Goal: Task Accomplishment & Management: Manage account settings

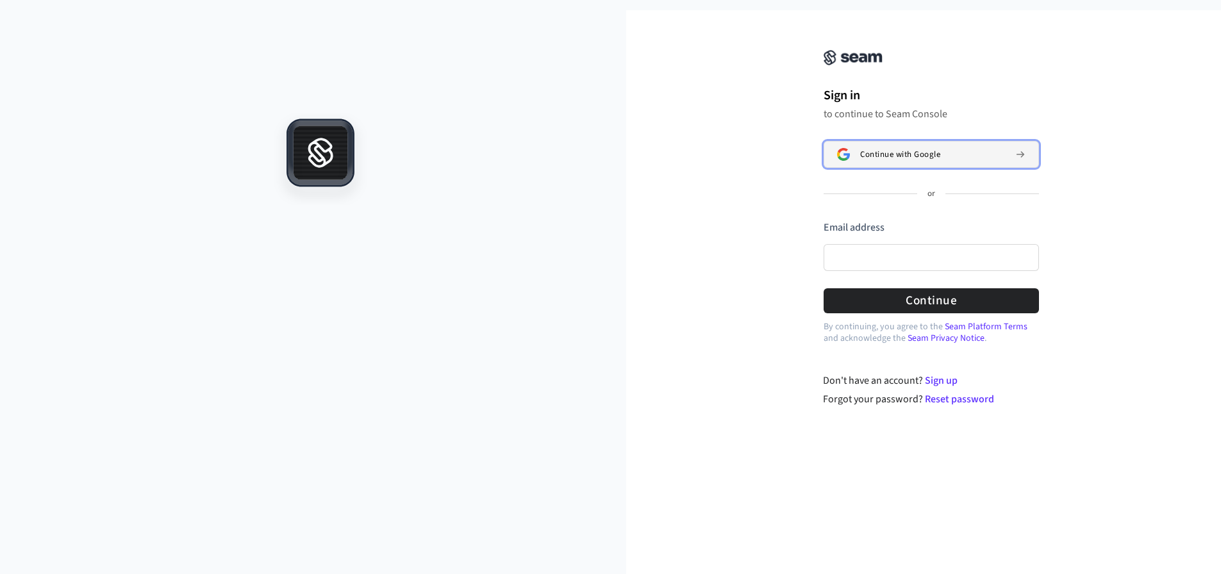
click at [903, 159] on span "Continue with Google" at bounding box center [900, 154] width 80 height 10
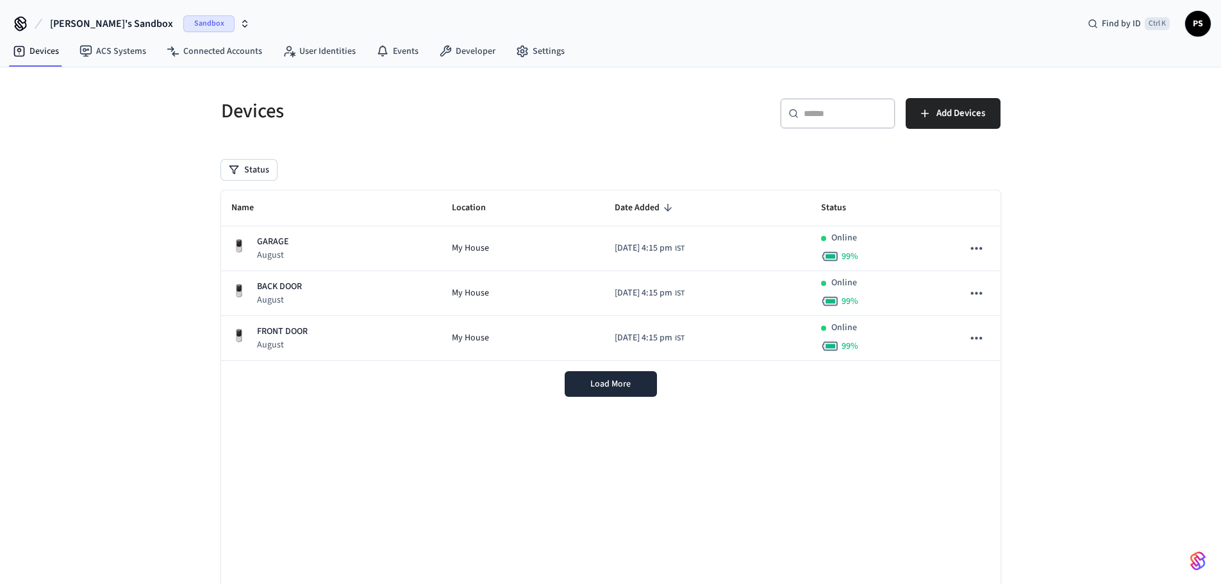
click at [349, 456] on div "Name Location Date Added Status GARAGE August My House [DATE] 4:15 pm IST Onlin…" at bounding box center [610, 394] width 779 height 409
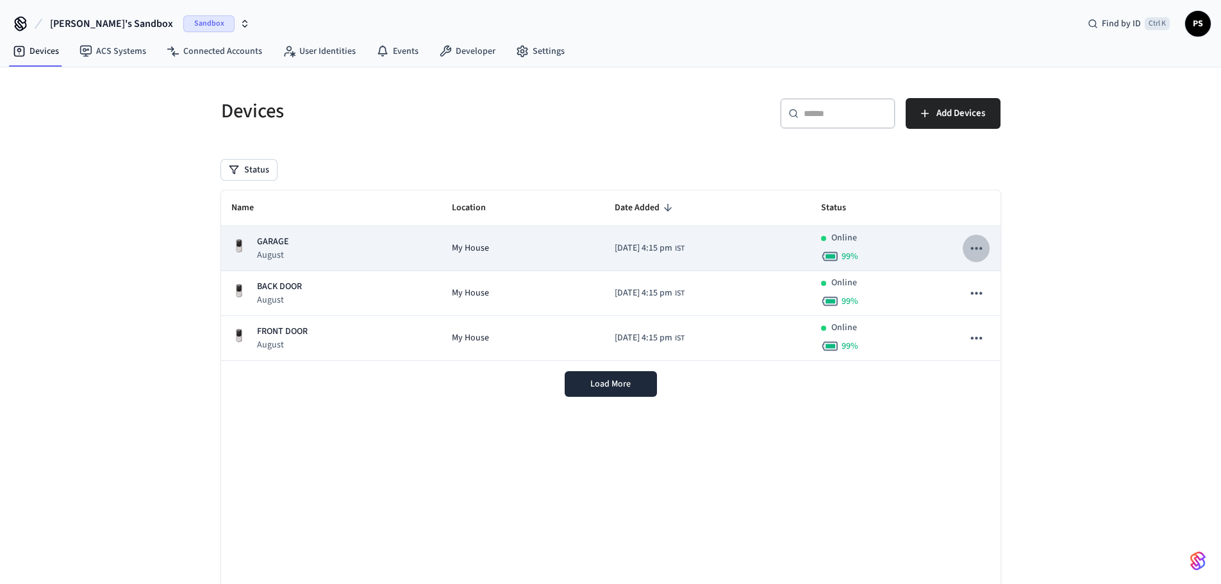
click at [976, 245] on icon "sticky table" at bounding box center [976, 248] width 17 height 17
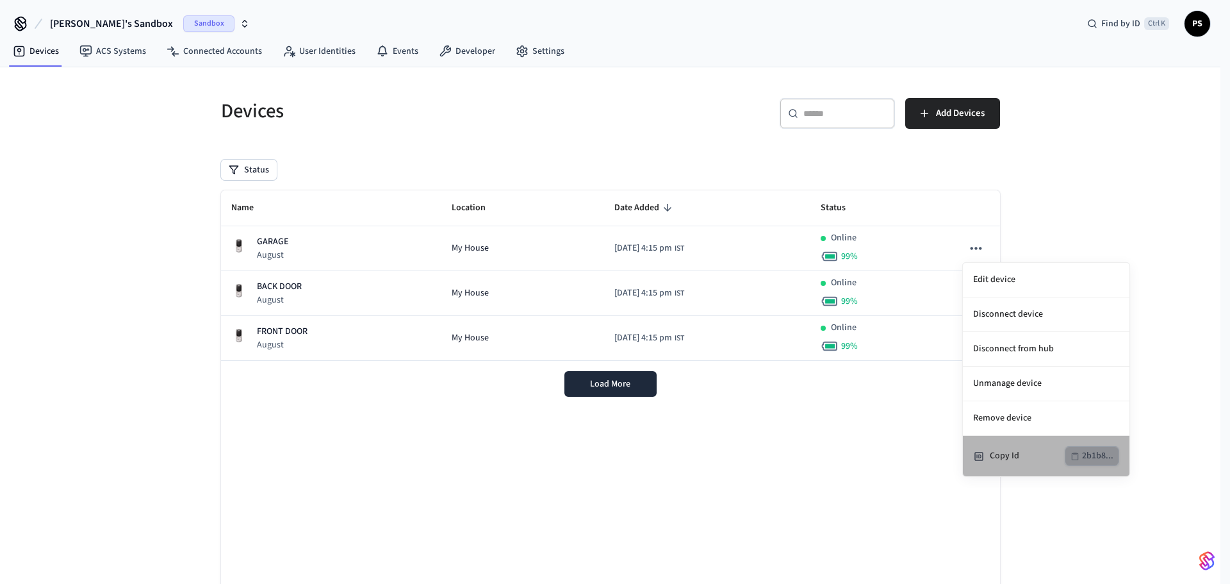
click at [1089, 453] on div "2b1b8..." at bounding box center [1097, 456] width 31 height 16
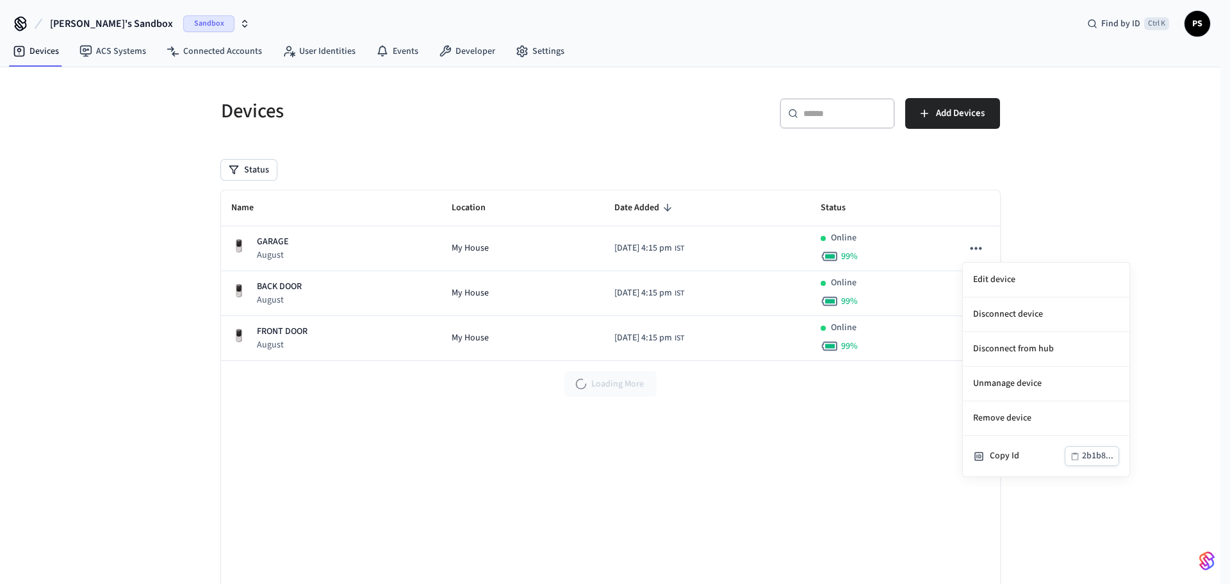
click at [1069, 169] on div at bounding box center [615, 292] width 1230 height 584
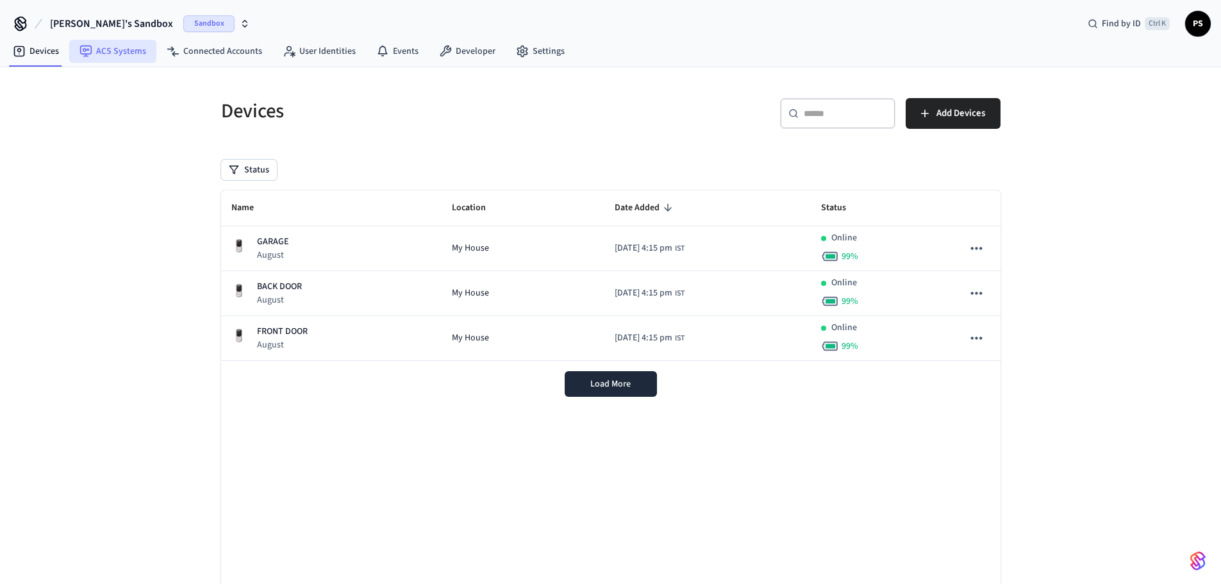
click at [103, 53] on link "ACS Systems" at bounding box center [112, 51] width 87 height 23
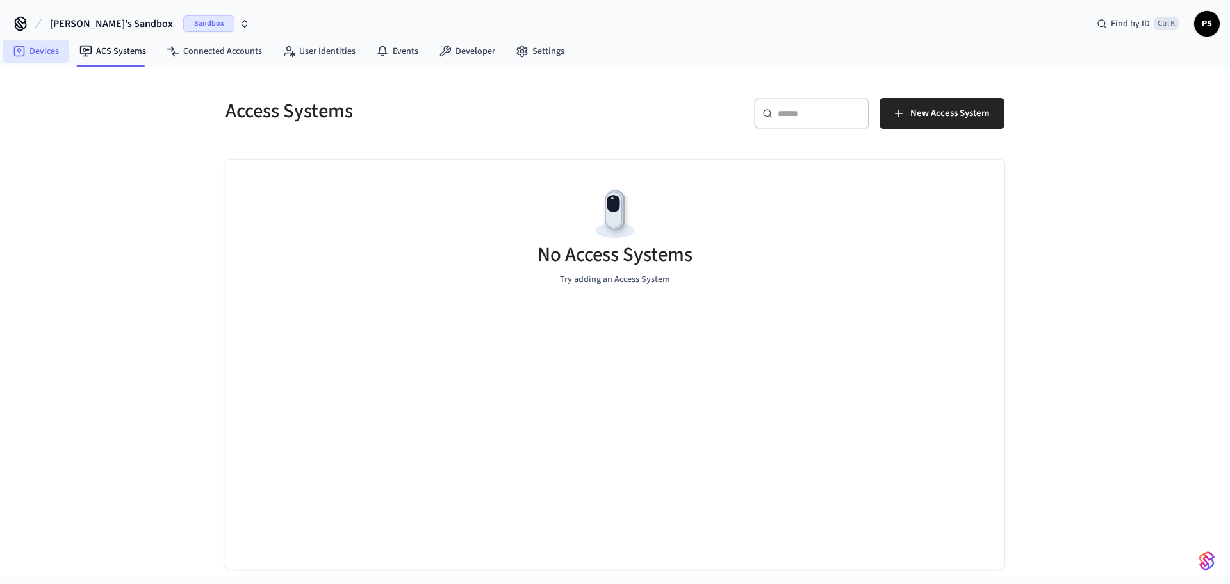
click at [42, 49] on link "Devices" at bounding box center [36, 51] width 67 height 23
